Goal: Navigation & Orientation: Find specific page/section

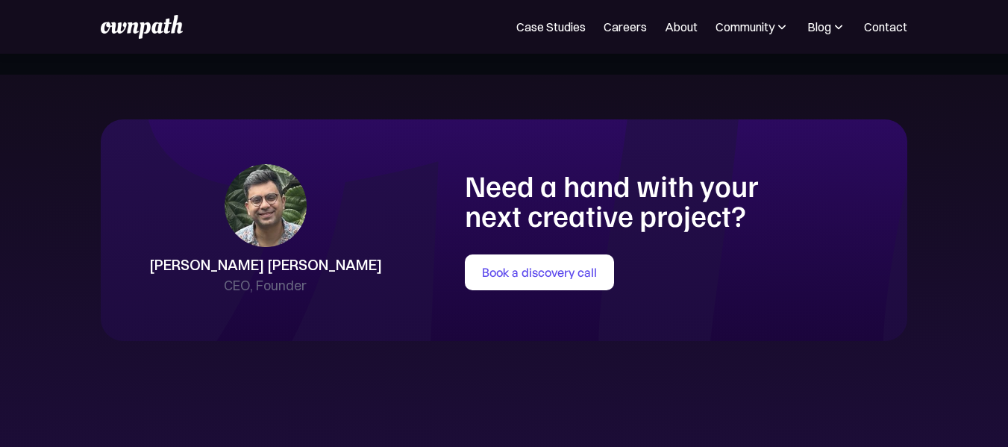
scroll to position [3195, 0]
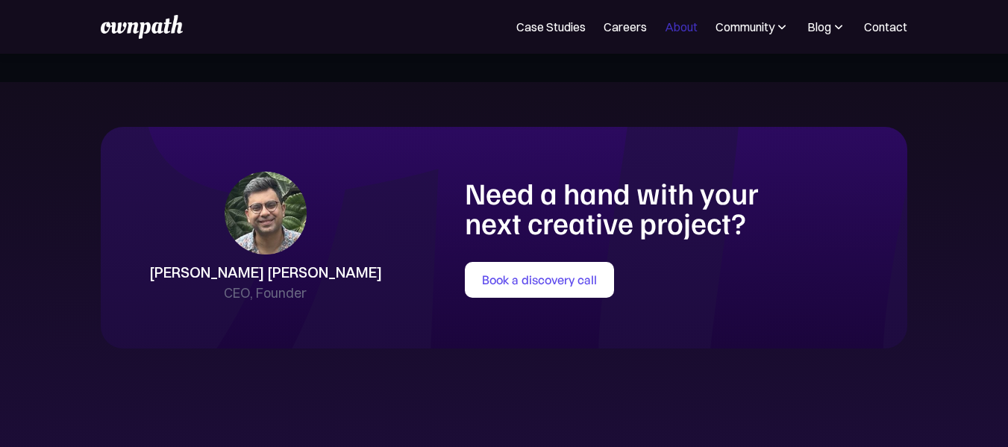
click at [672, 28] on link "About" at bounding box center [681, 27] width 33 height 18
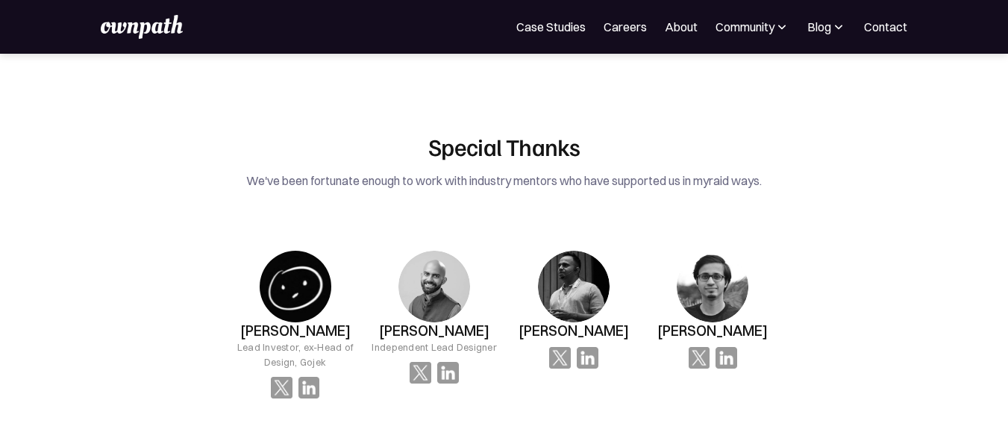
scroll to position [2388, 0]
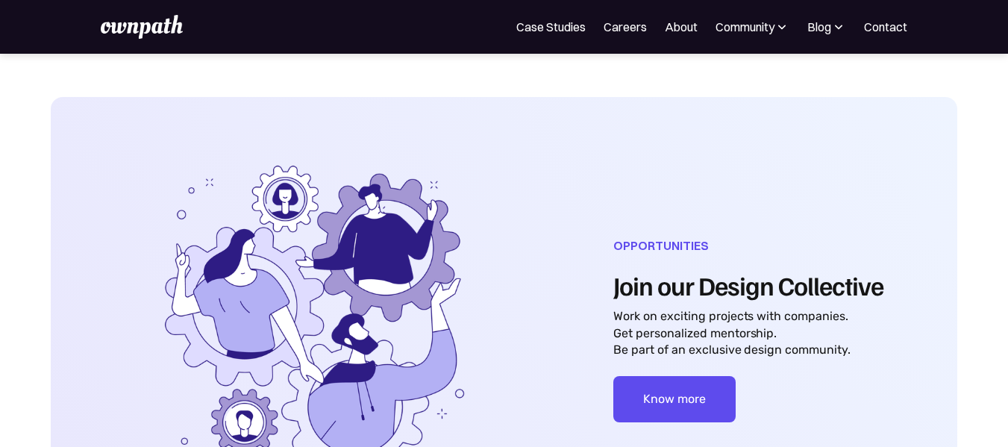
scroll to position [745, 0]
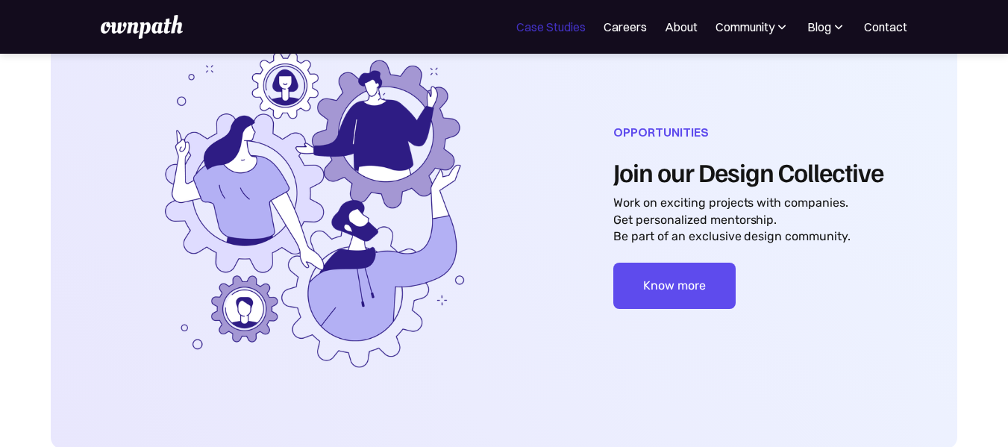
click at [560, 24] on link "Case Studies" at bounding box center [550, 27] width 69 height 18
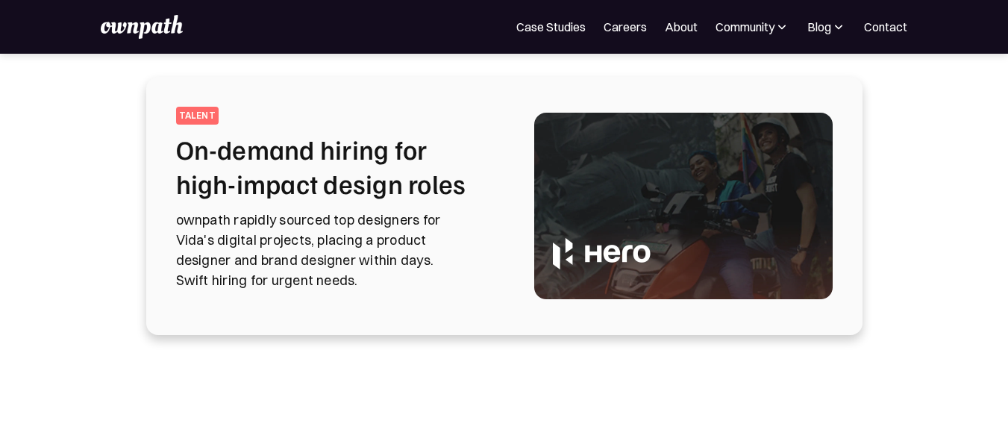
scroll to position [224, 0]
